Goal: Navigation & Orientation: Understand site structure

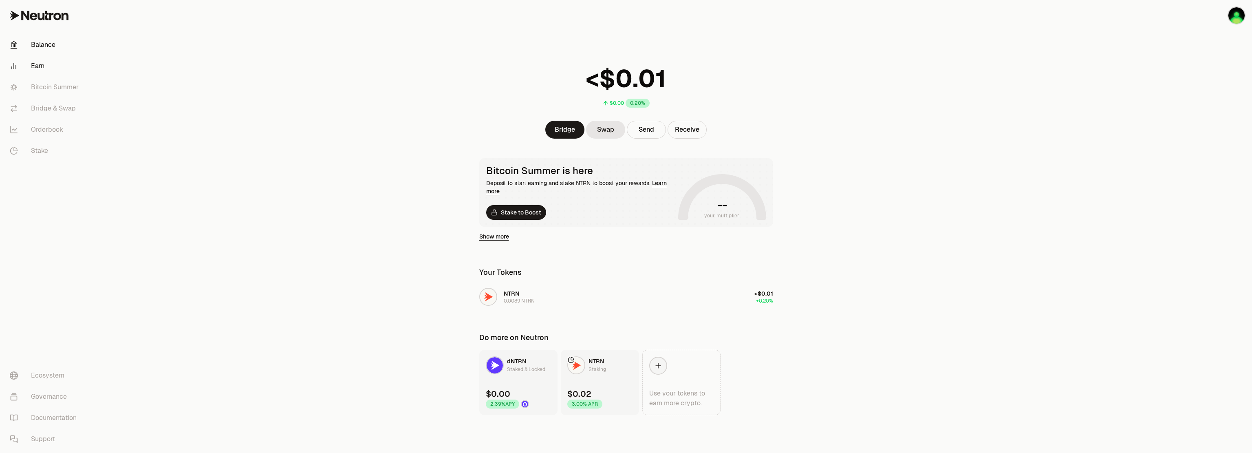
click at [35, 66] on link "Earn" at bounding box center [45, 65] width 85 height 21
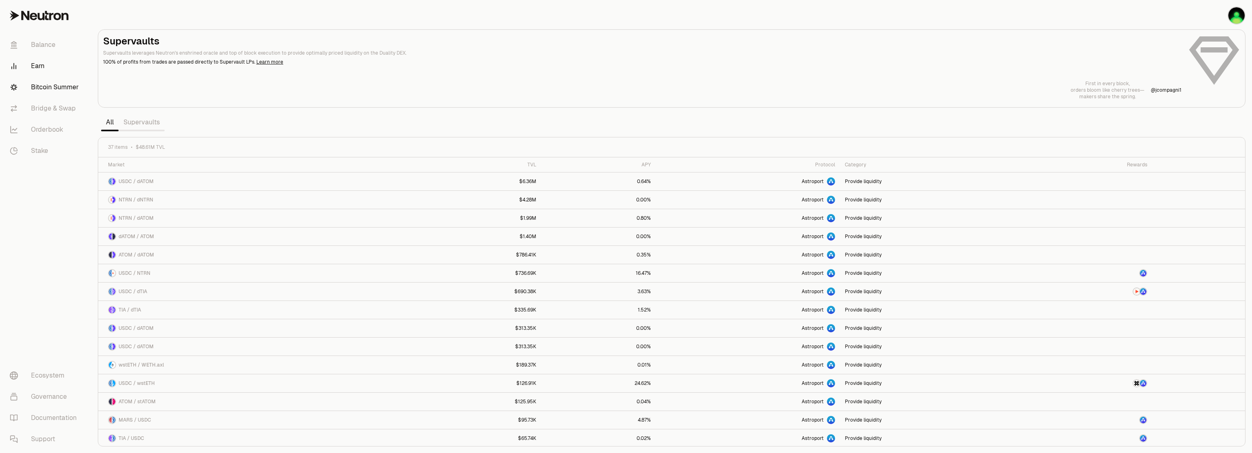
click at [44, 89] on link "Bitcoin Summer" at bounding box center [45, 87] width 85 height 21
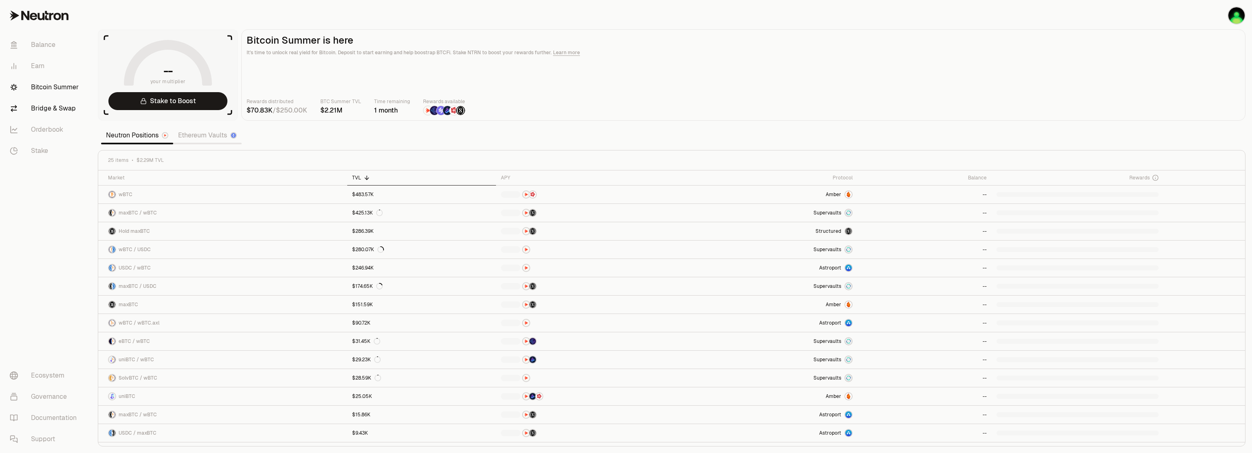
click at [54, 108] on link "Bridge & Swap" at bounding box center [45, 108] width 85 height 21
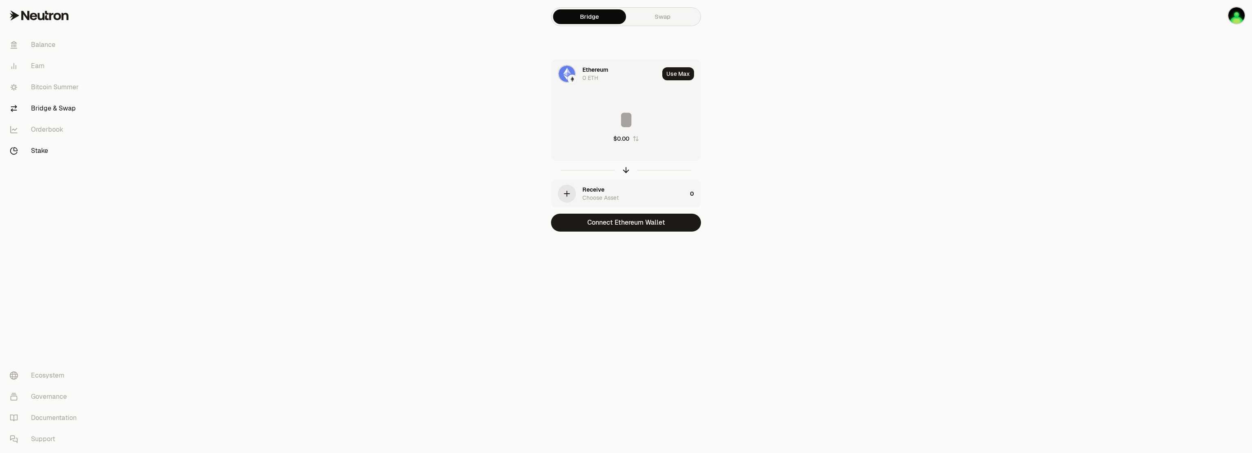
click at [47, 152] on link "Stake" at bounding box center [45, 150] width 85 height 21
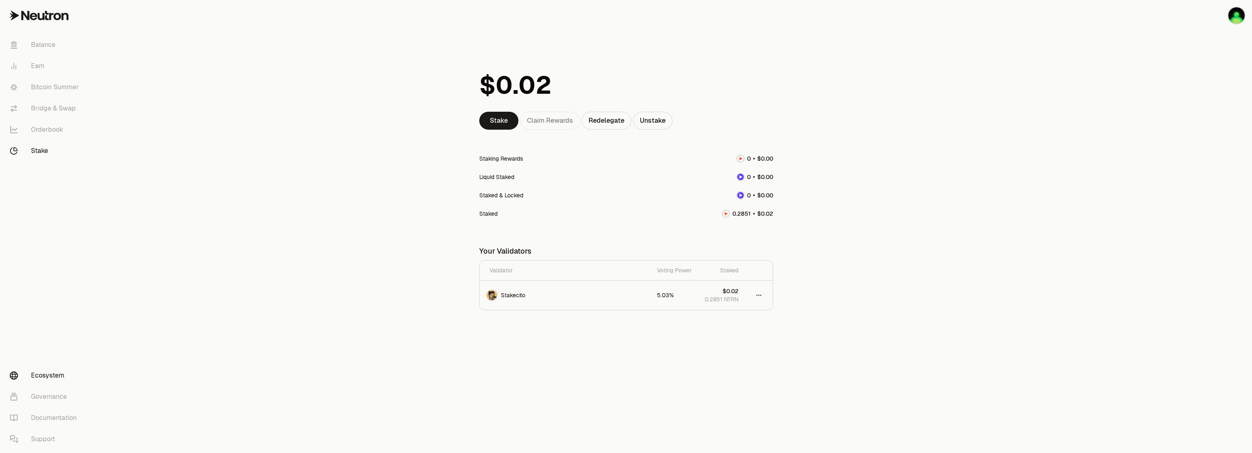
click at [40, 376] on link "Ecosystem" at bounding box center [45, 375] width 85 height 21
